Goal: Check status: Check status

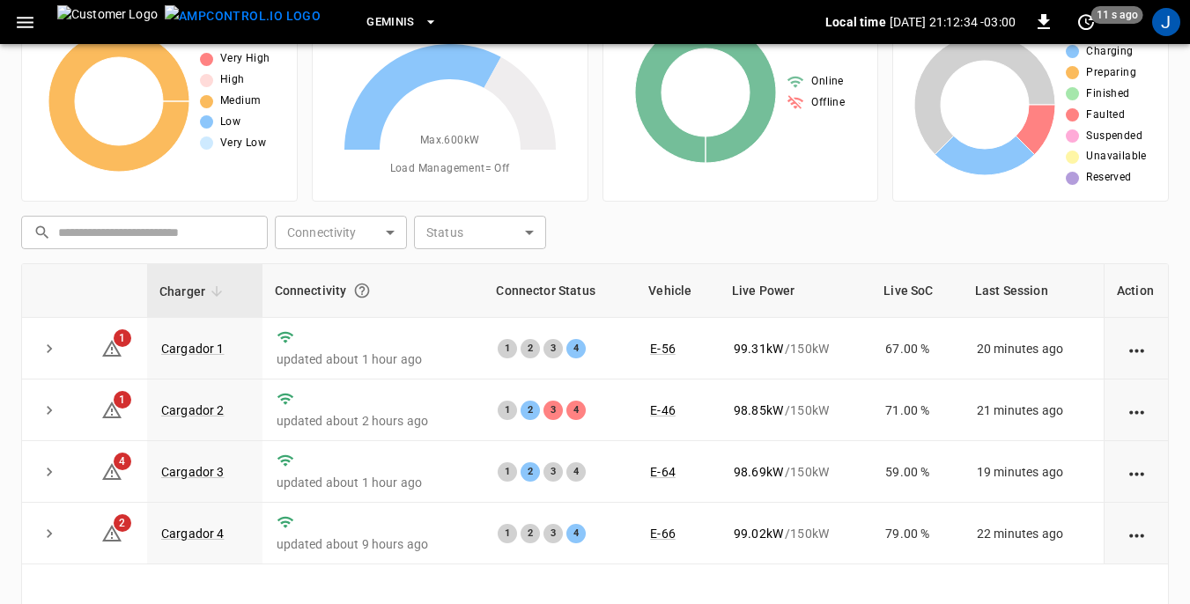
scroll to position [176, 0]
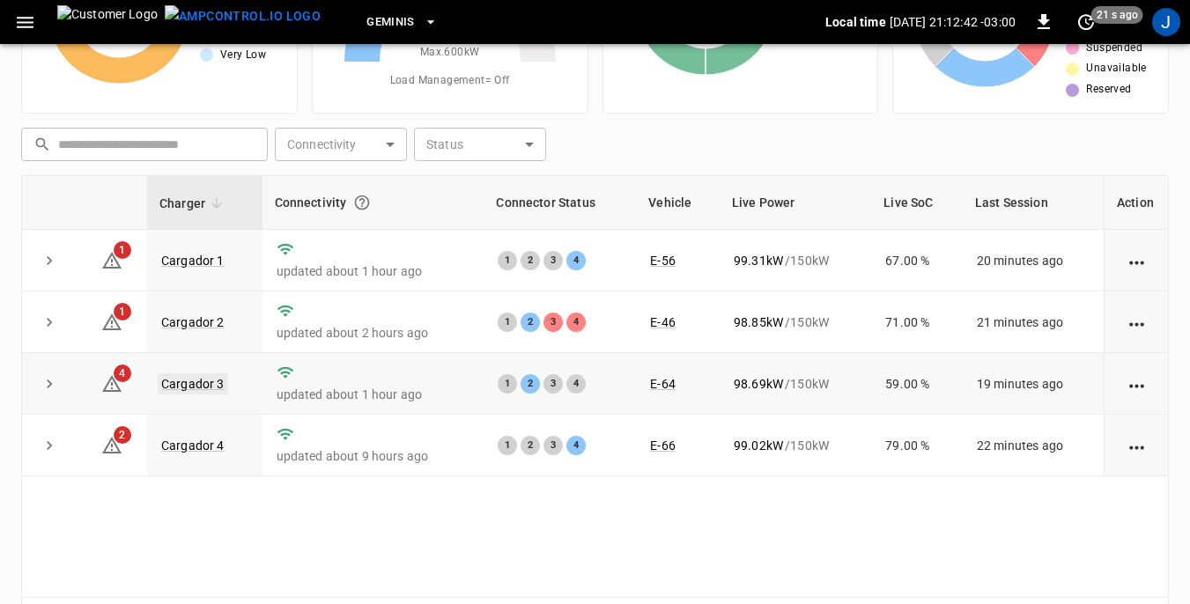
click at [209, 386] on link "Cargador 3" at bounding box center [193, 383] width 70 height 21
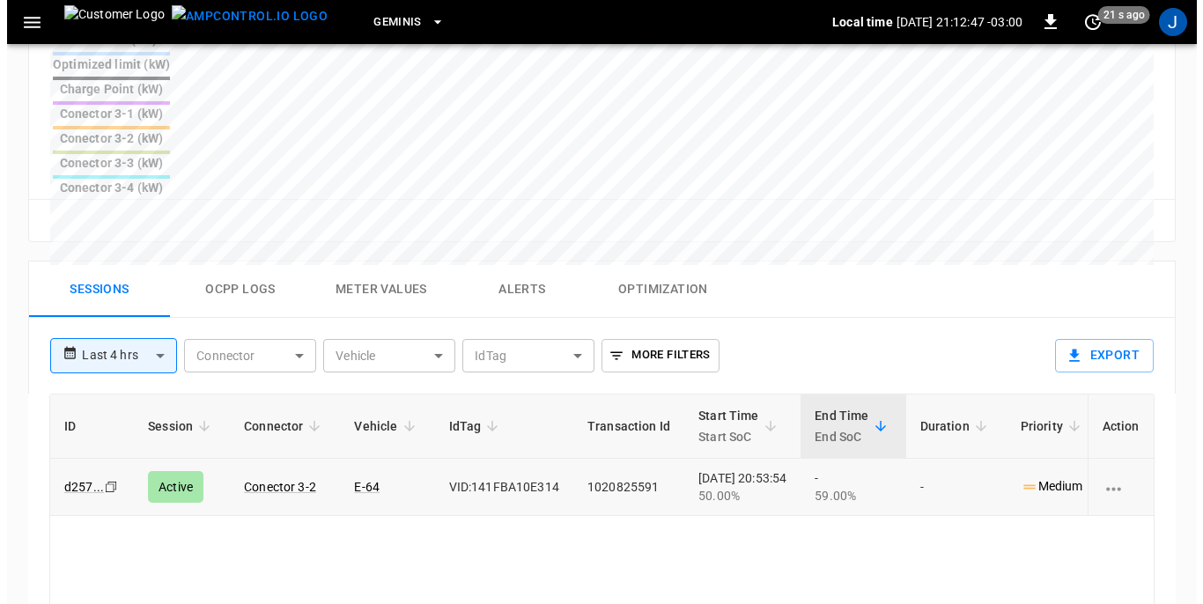
scroll to position [793, 0]
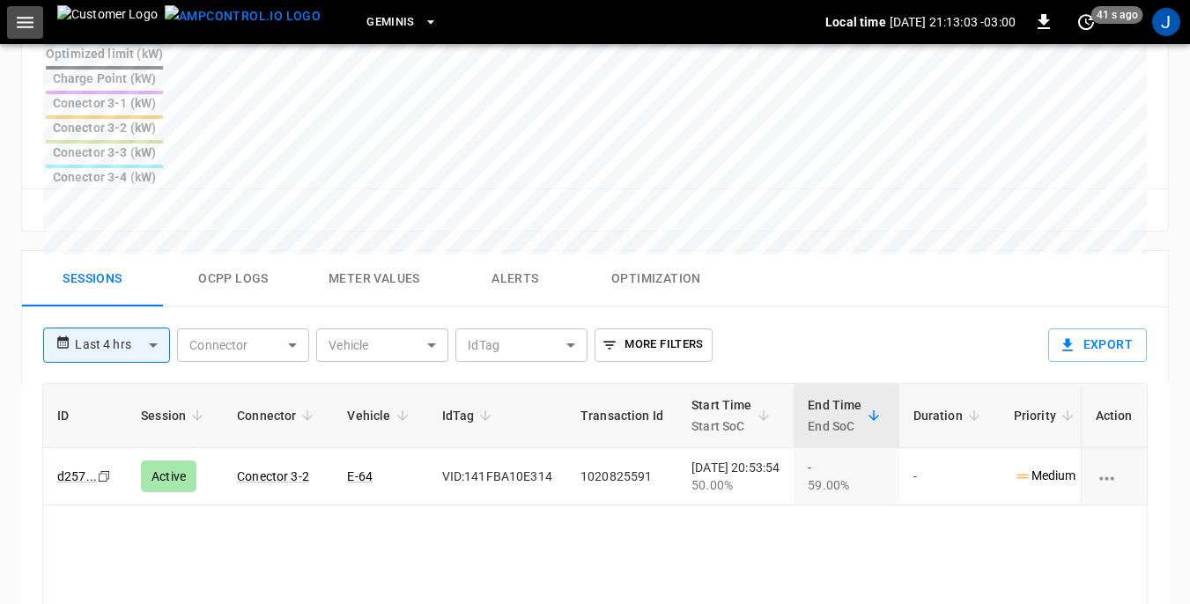
click at [30, 27] on icon "button" at bounding box center [25, 22] width 17 height 11
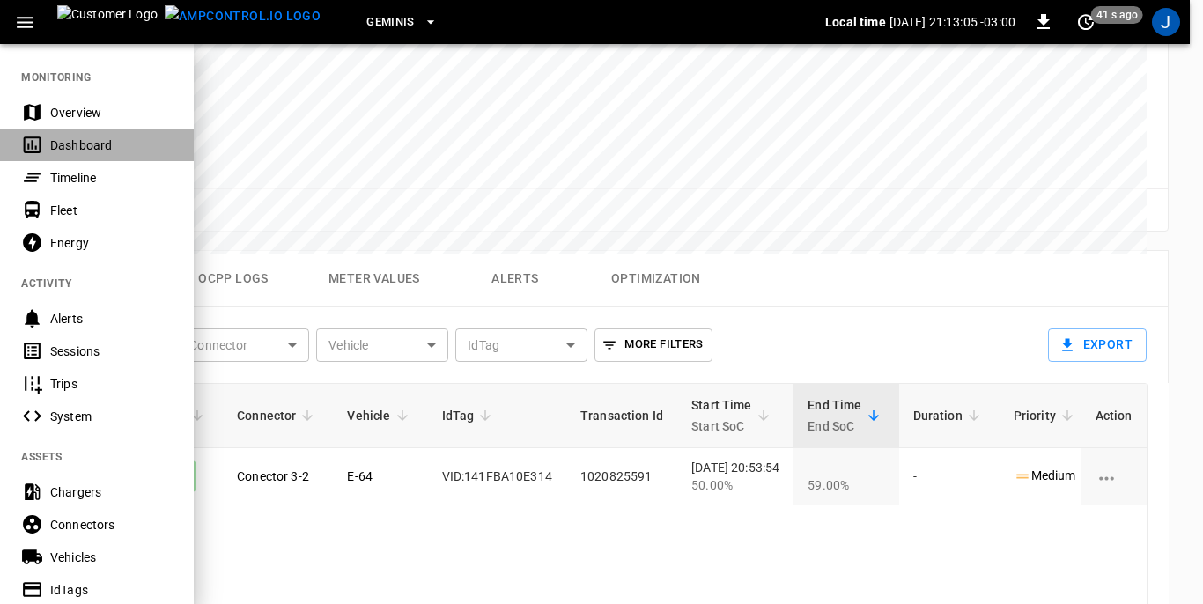
click at [70, 144] on div "Dashboard" at bounding box center [111, 145] width 122 height 18
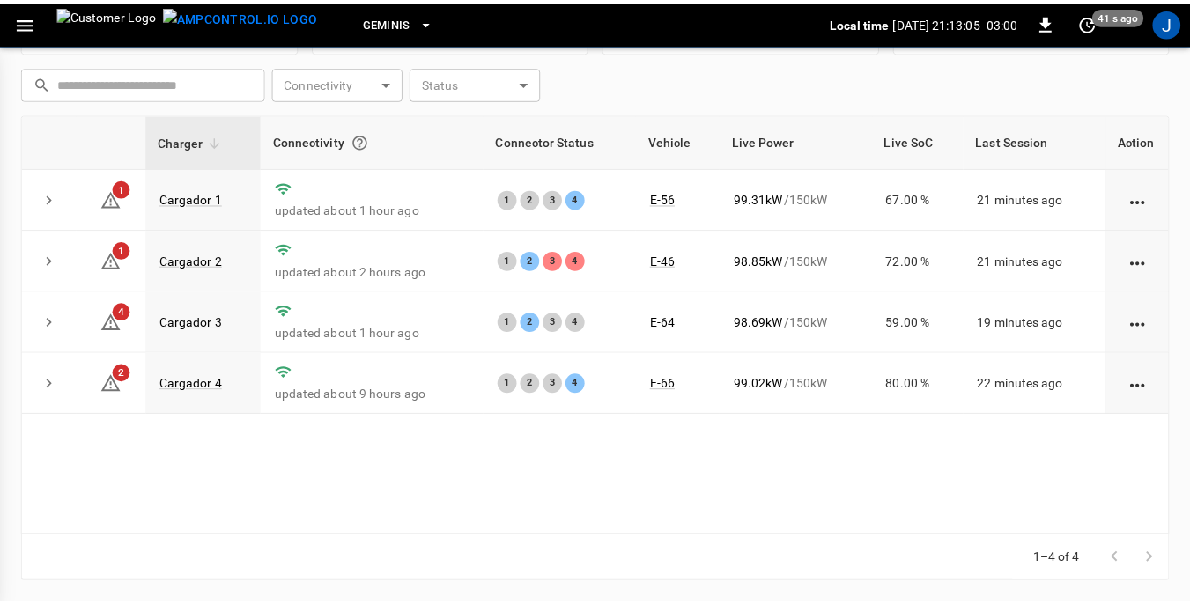
scroll to position [238, 0]
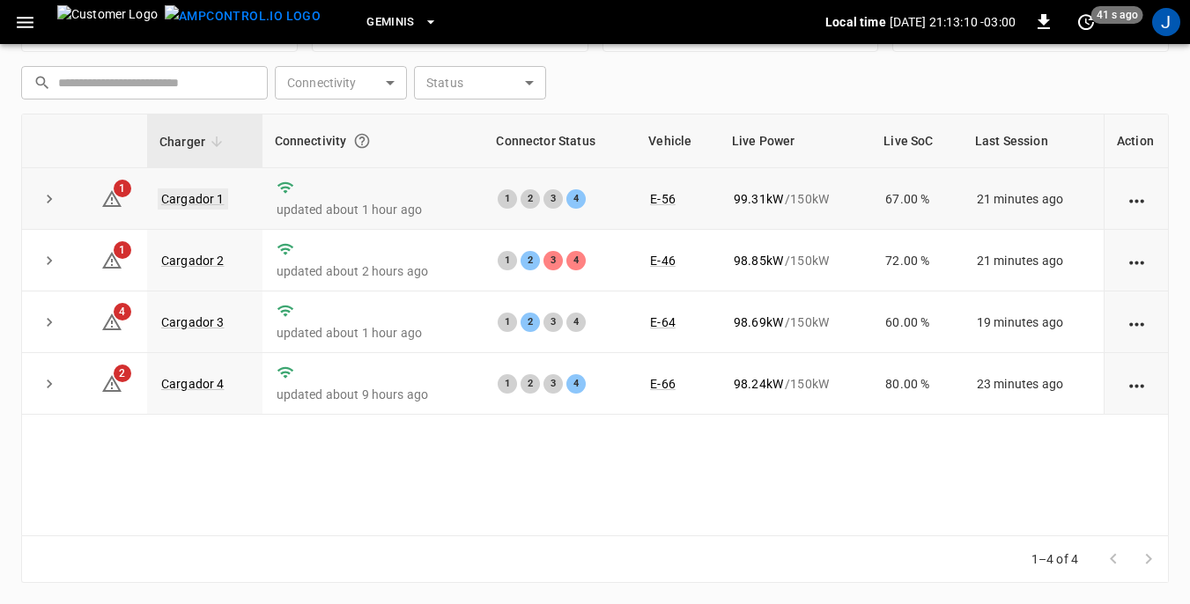
click at [200, 196] on link "Cargador 1" at bounding box center [193, 198] width 70 height 21
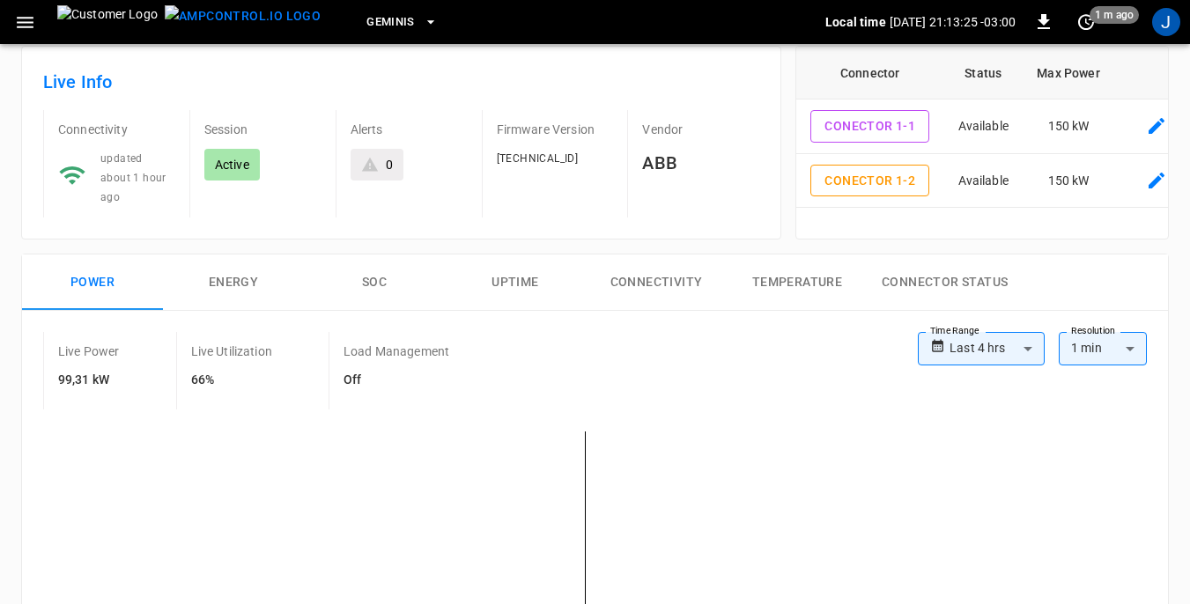
scroll to position [88, 0]
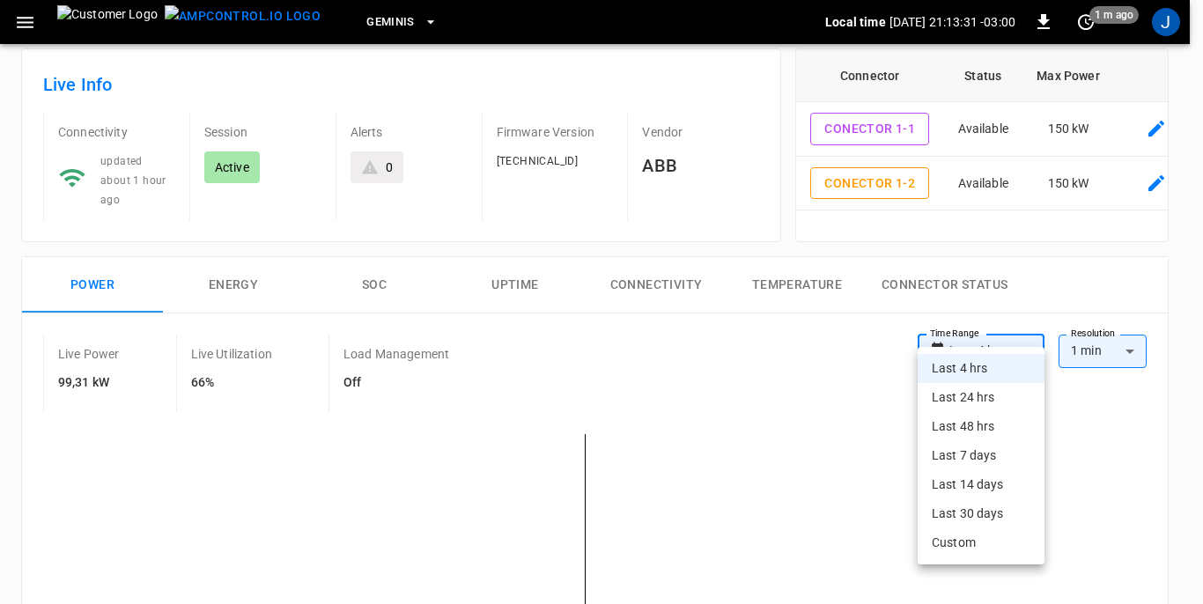
click at [980, 394] on li "Last 24 hrs" at bounding box center [981, 397] width 127 height 29
type input "**********"
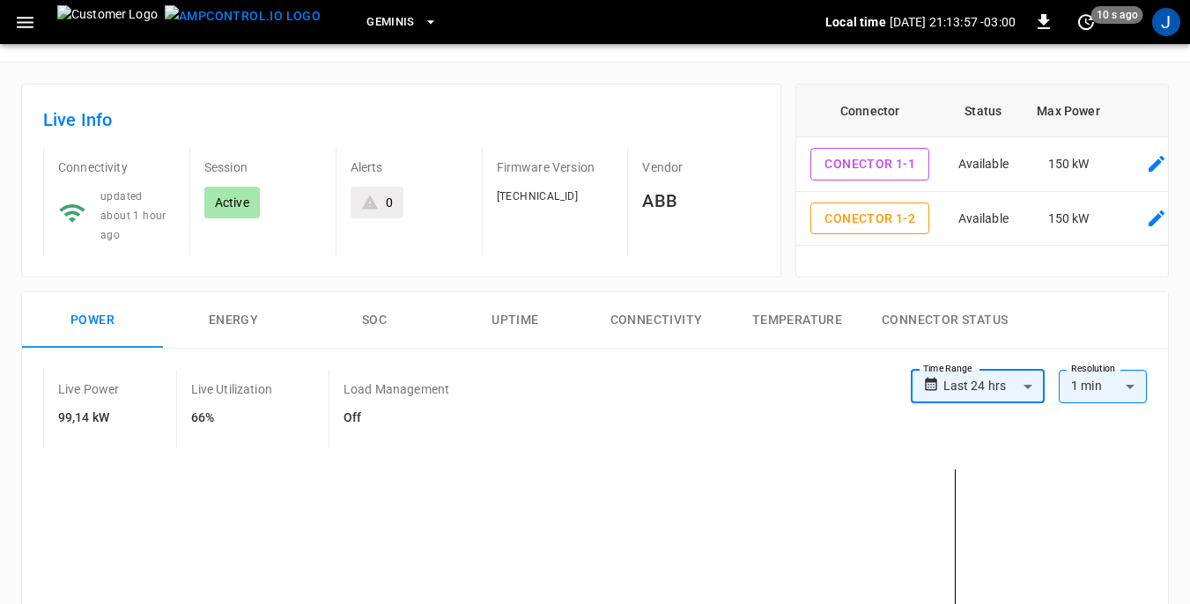
scroll to position [0, 0]
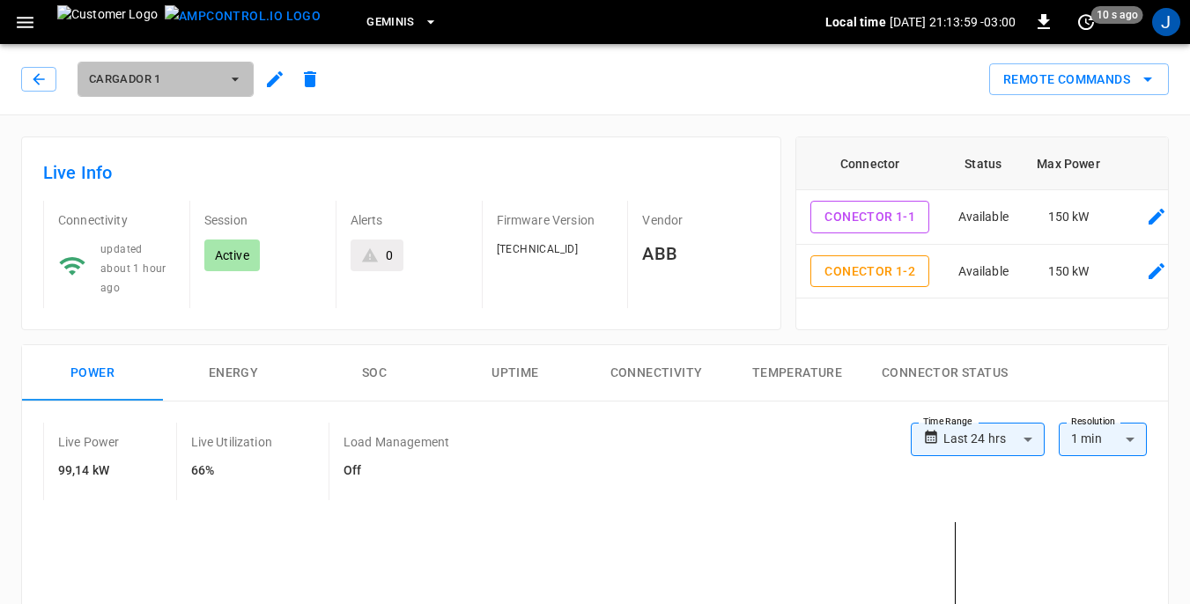
click at [234, 78] on icon "button" at bounding box center [235, 79] width 7 height 4
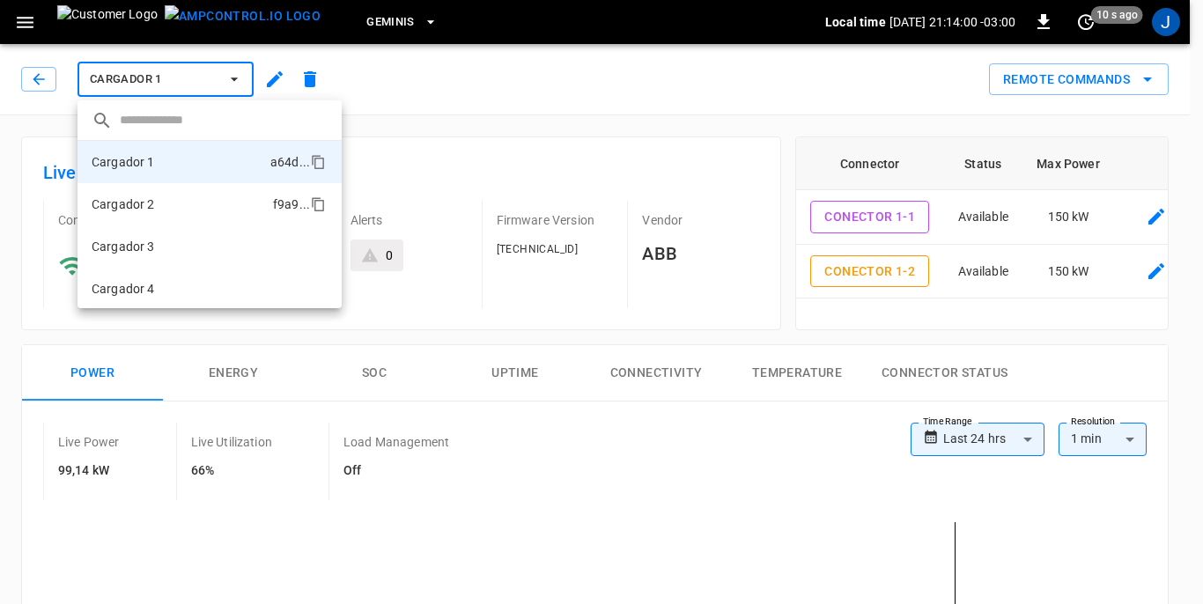
click at [162, 203] on li "Cargador 2 f9a9 ..." at bounding box center [209, 204] width 264 height 42
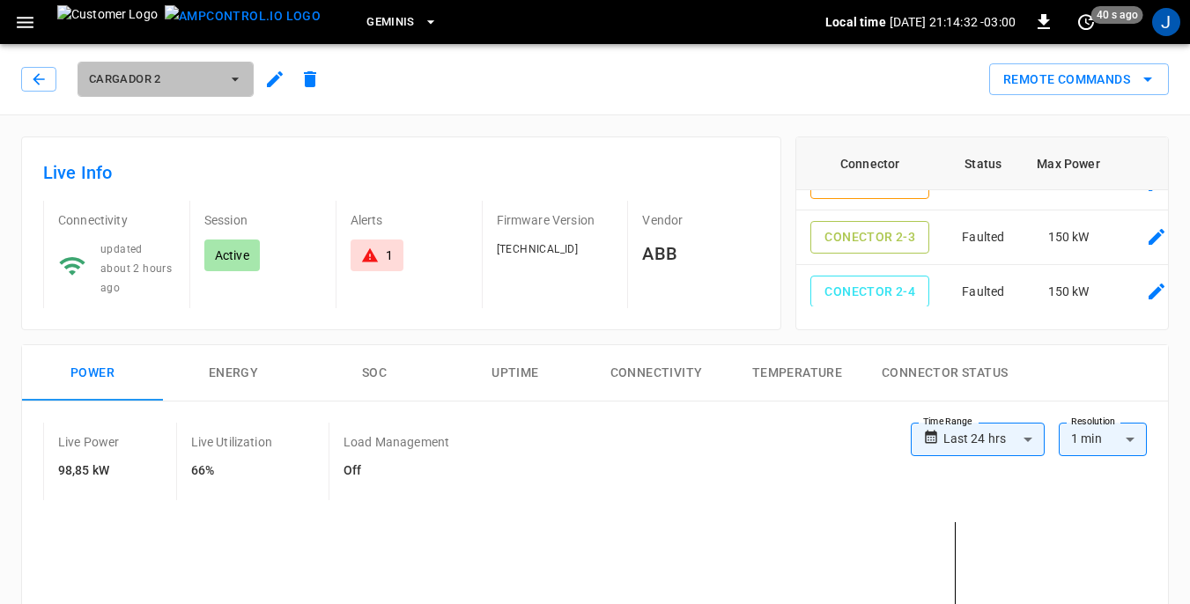
click at [238, 82] on icon "button" at bounding box center [235, 79] width 18 height 18
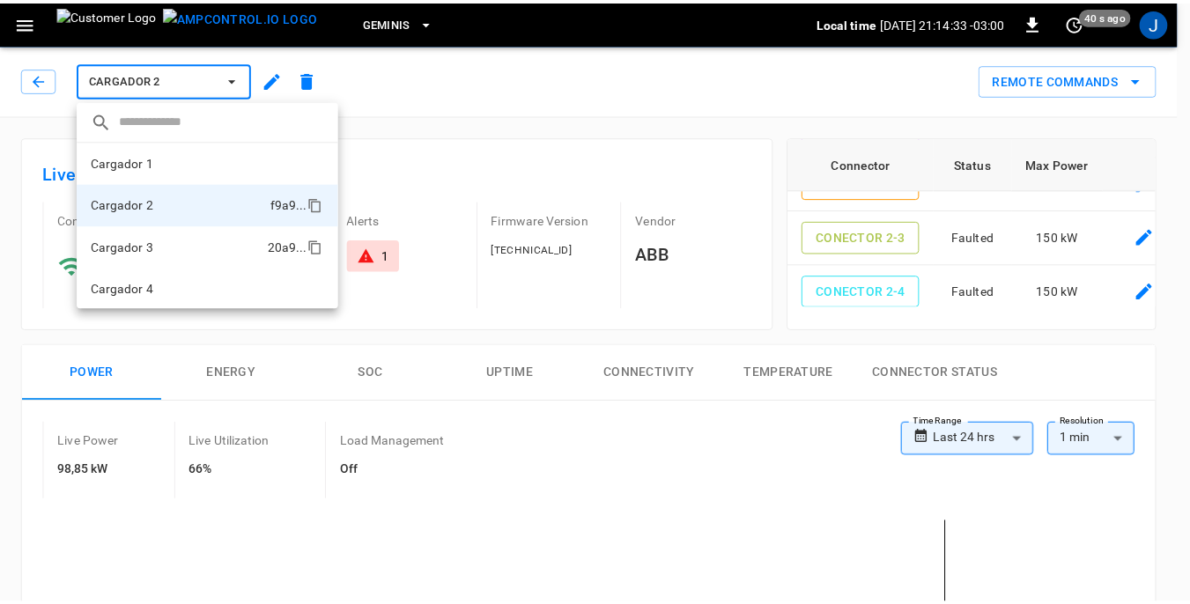
scroll to position [2, 0]
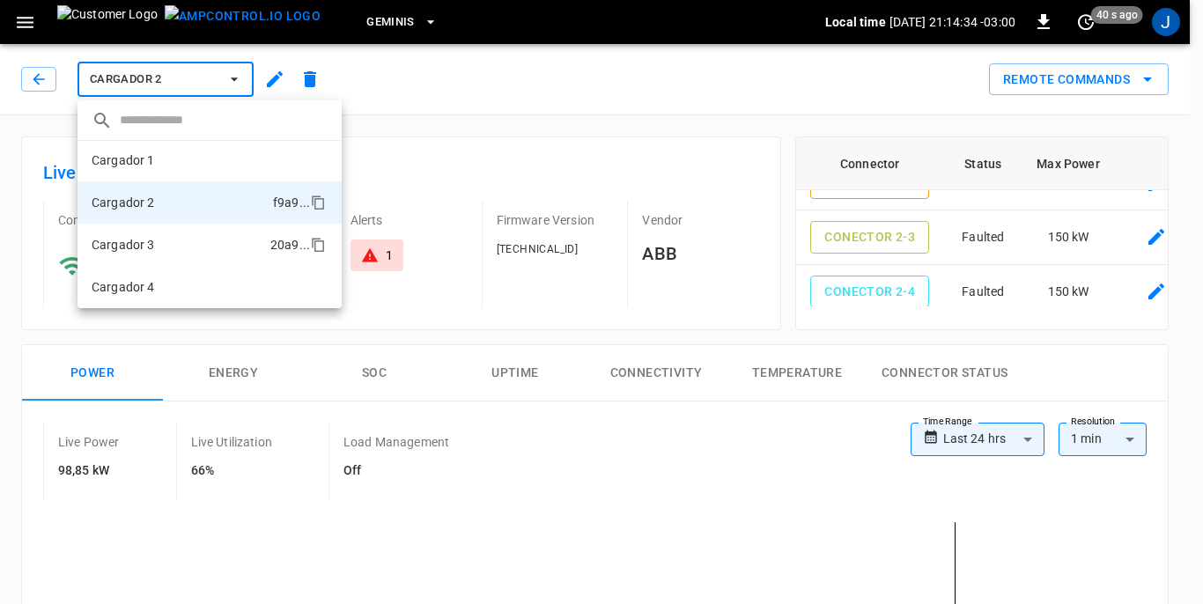
click at [168, 248] on li "Cargador 3 20a9 ..." at bounding box center [209, 245] width 264 height 42
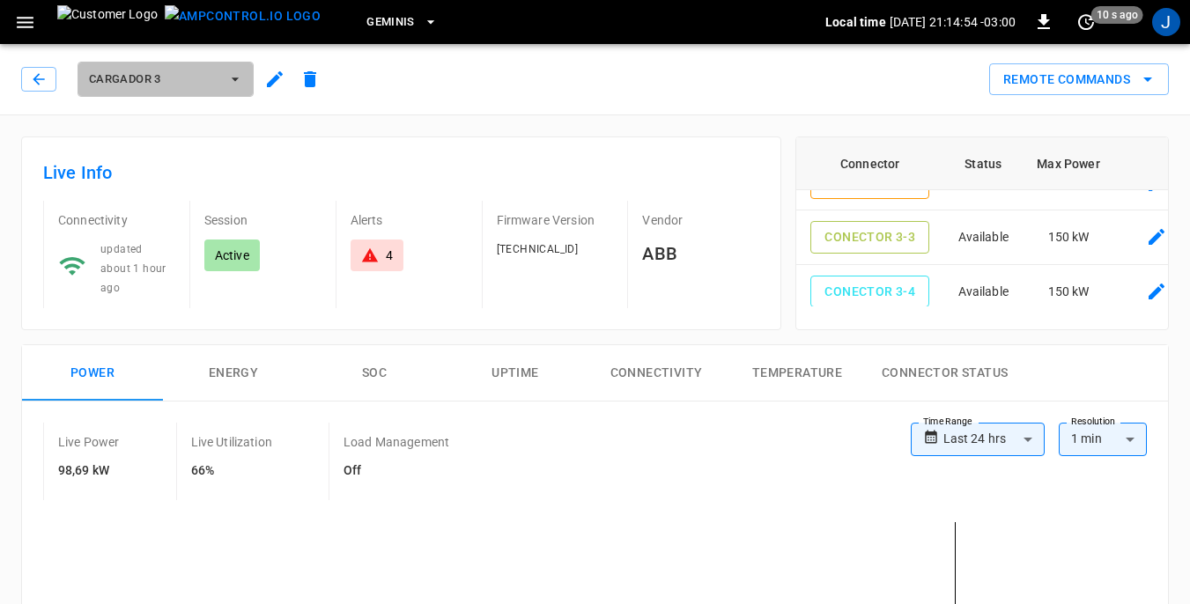
click at [238, 79] on icon "button" at bounding box center [235, 79] width 18 height 18
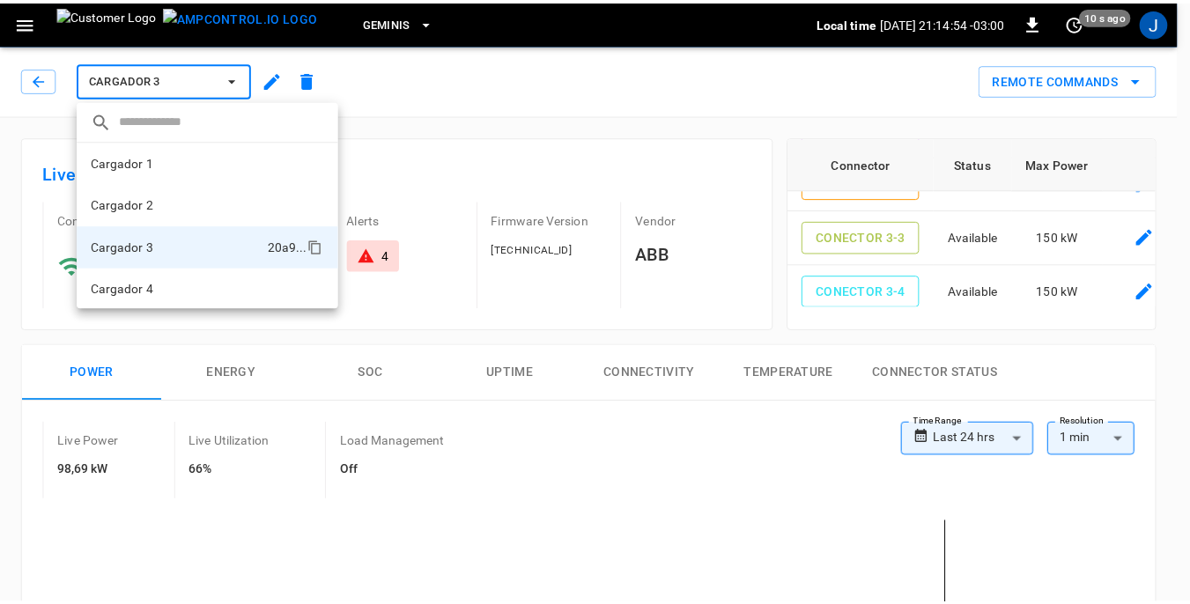
scroll to position [2, 0]
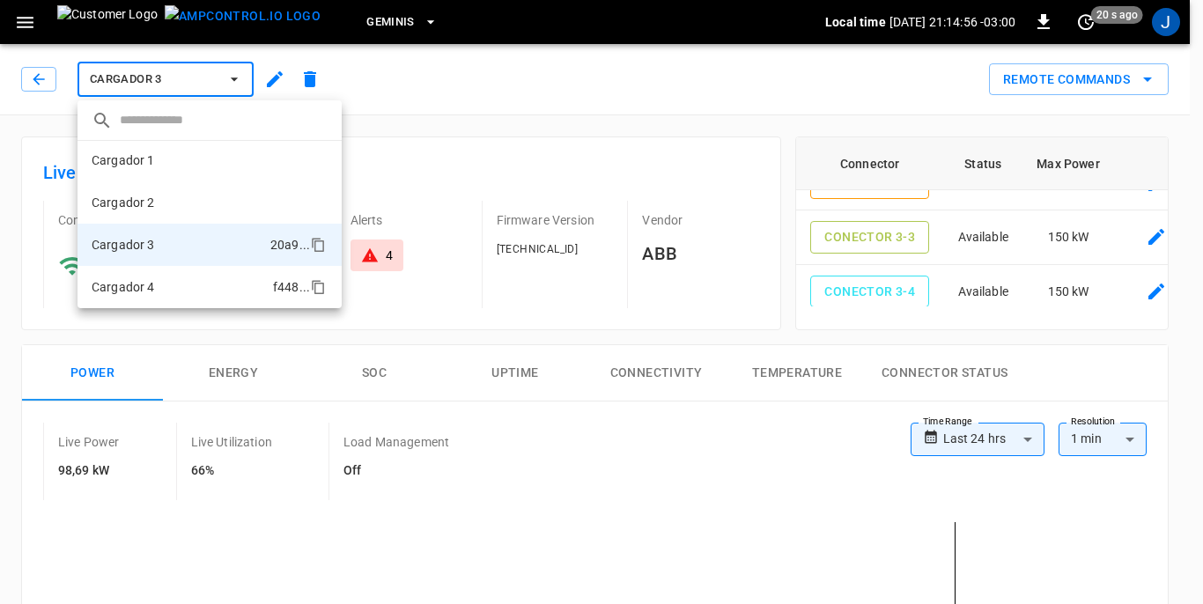
click at [178, 289] on li "Cargador 4 f448 ..." at bounding box center [209, 287] width 264 height 42
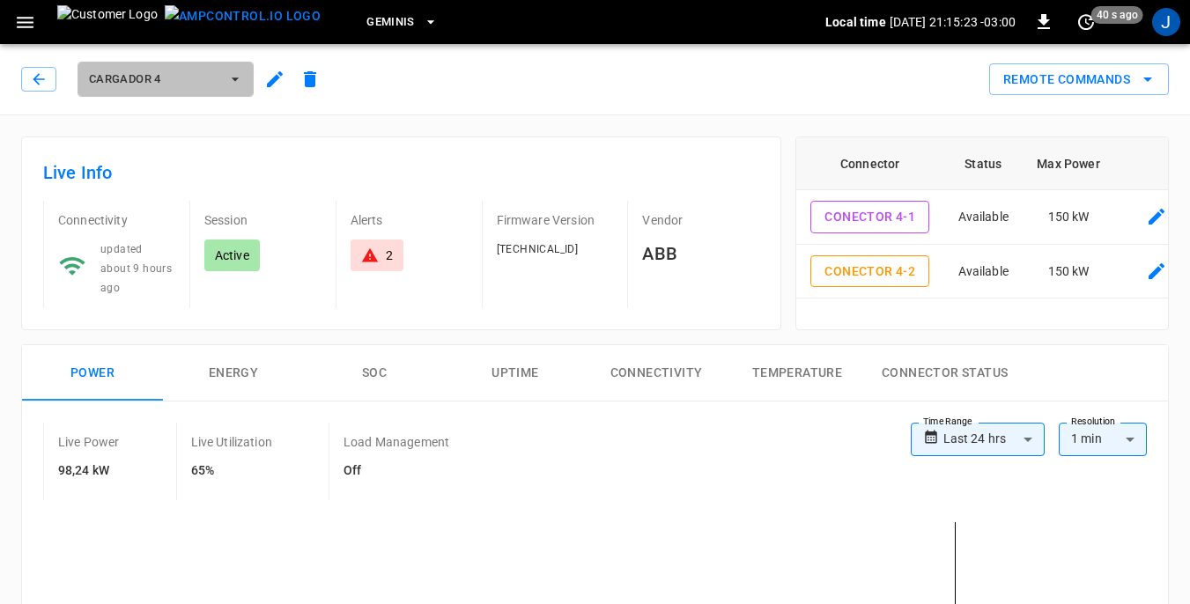
click at [238, 77] on icon "button" at bounding box center [235, 79] width 18 height 18
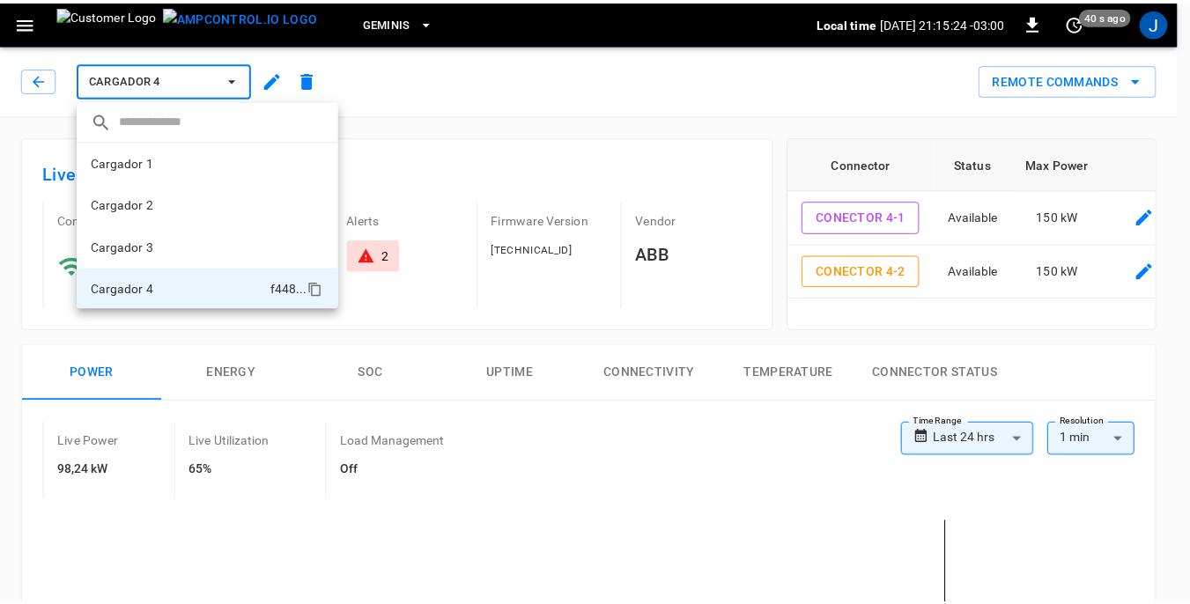
scroll to position [2, 0]
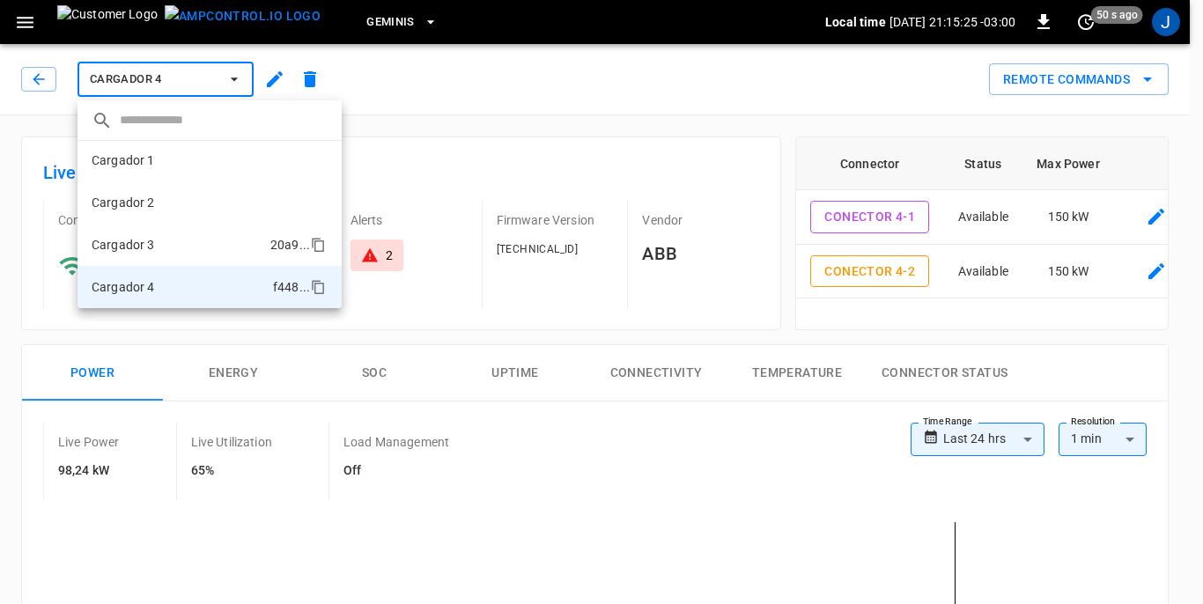
click at [153, 245] on p "Cargador 3" at bounding box center [123, 245] width 63 height 18
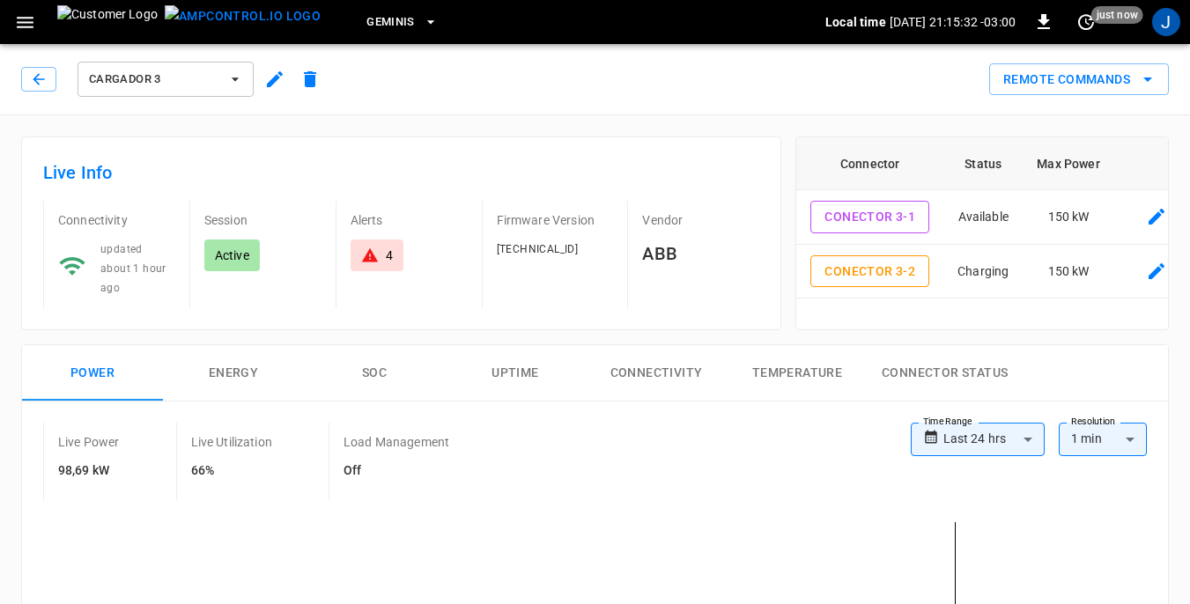
click at [236, 84] on icon "button" at bounding box center [235, 79] width 18 height 18
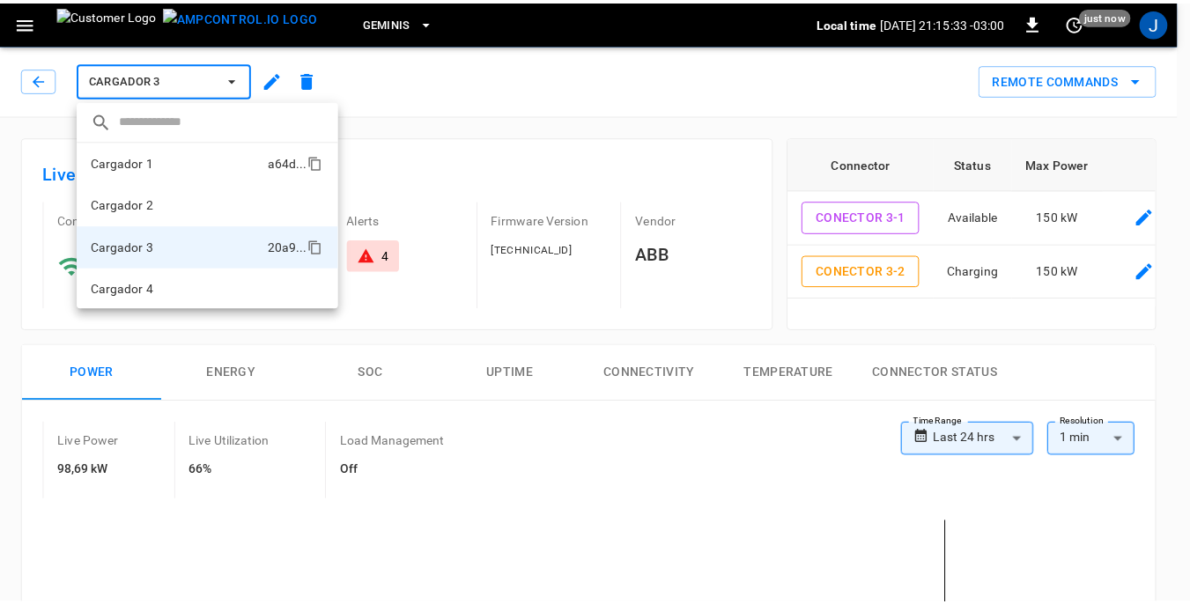
scroll to position [2, 0]
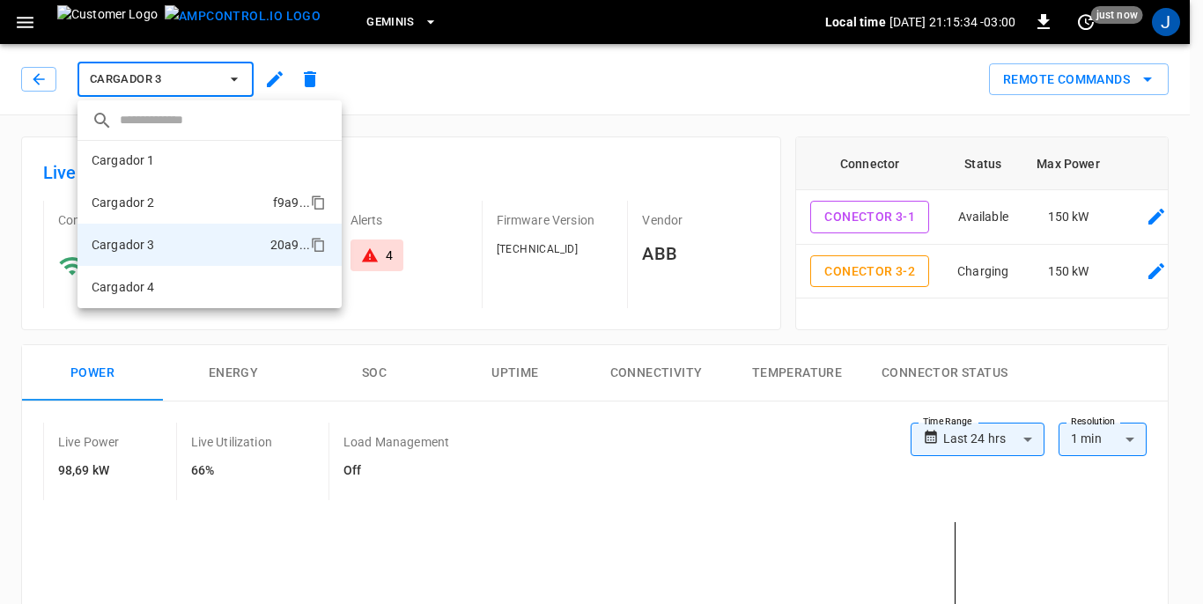
click at [211, 208] on li "Cargador 2 f9a9 ..." at bounding box center [209, 202] width 264 height 42
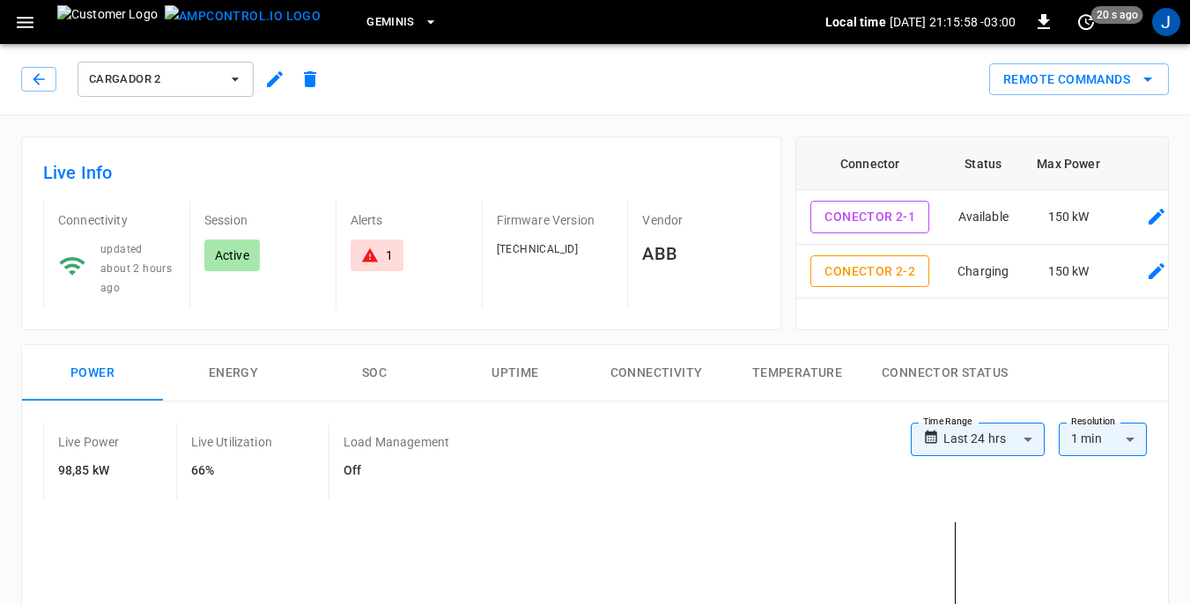
click at [236, 77] on icon "button" at bounding box center [235, 79] width 18 height 18
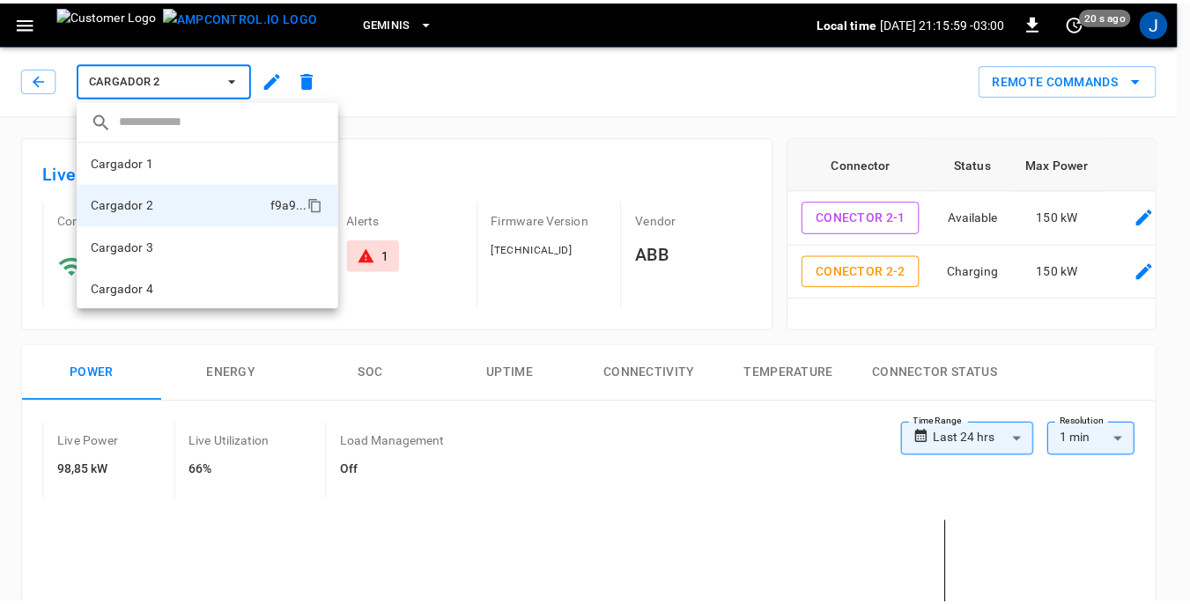
scroll to position [2, 0]
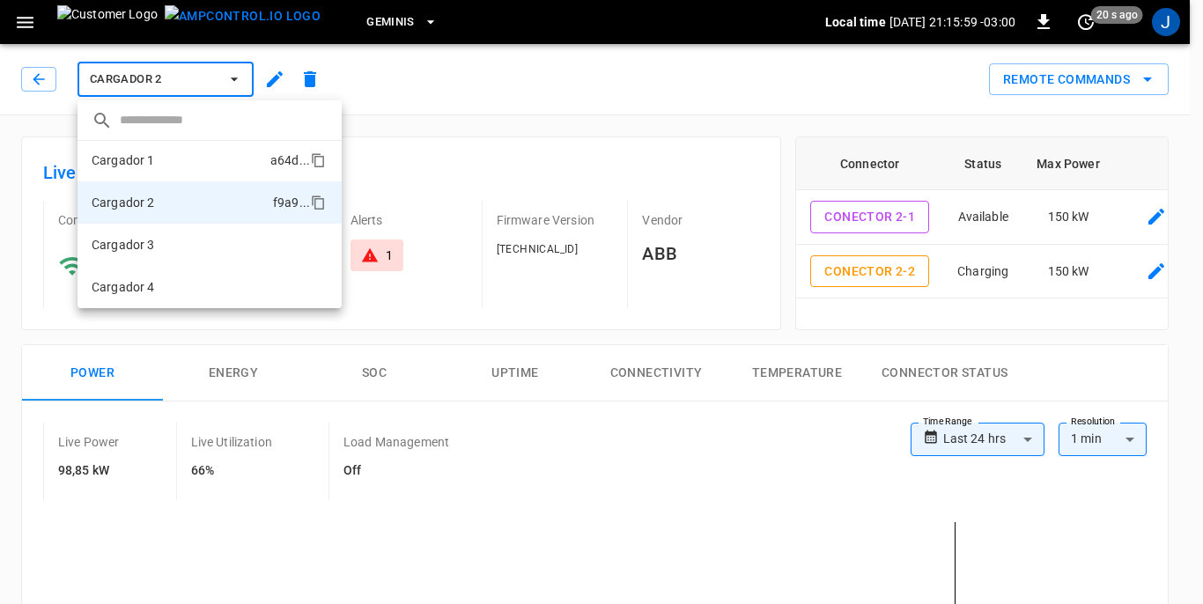
click at [194, 162] on li "Cargador 1 a64d ..." at bounding box center [209, 160] width 264 height 42
